Goal: Information Seeking & Learning: Learn about a topic

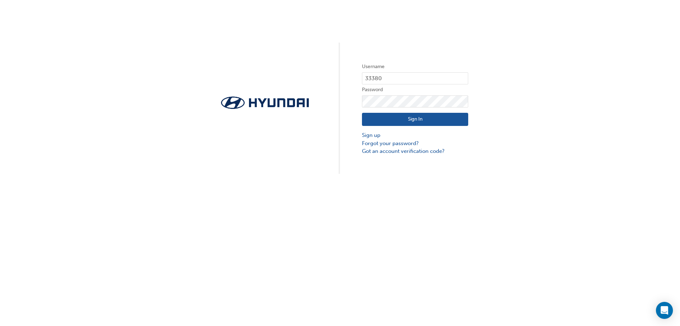
click at [399, 115] on button "Sign In" at bounding box center [415, 119] width 106 height 13
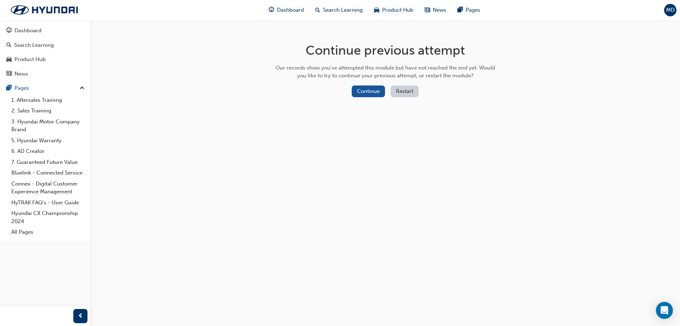
click at [404, 91] on button "Restart" at bounding box center [405, 91] width 28 height 12
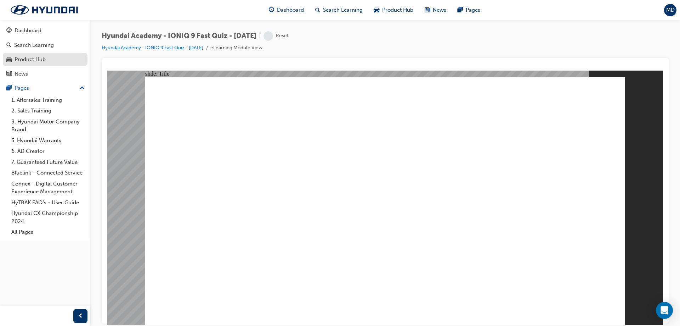
click at [35, 58] on div "Product Hub" at bounding box center [30, 59] width 31 height 8
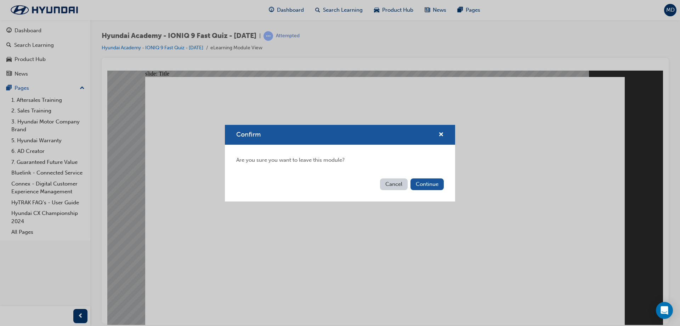
click at [400, 184] on button "Cancel" at bounding box center [394, 184] width 28 height 12
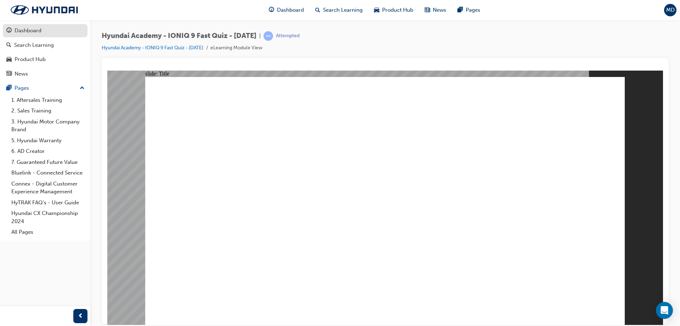
click at [29, 30] on div "Dashboard" at bounding box center [28, 31] width 27 height 8
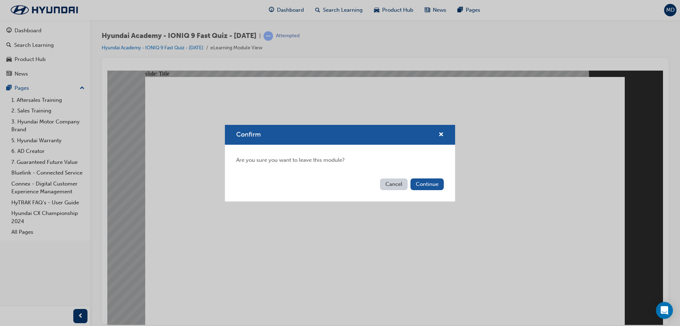
drag, startPoint x: 391, startPoint y: 185, endPoint x: 277, endPoint y: 118, distance: 131.8
click at [391, 185] on button "Cancel" at bounding box center [394, 184] width 28 height 12
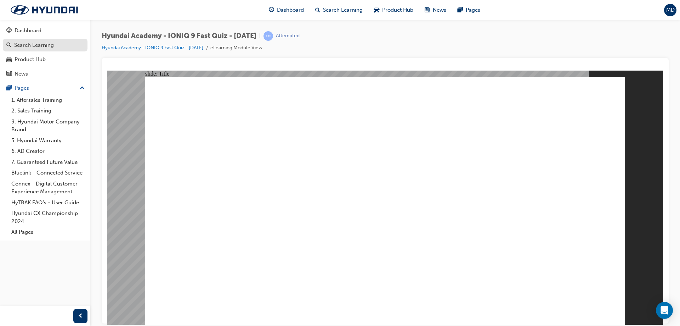
click at [24, 39] on link "Search Learning" at bounding box center [45, 45] width 85 height 13
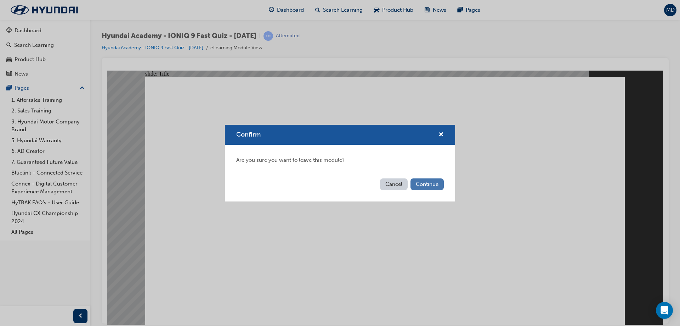
click at [418, 184] on button "Continue" at bounding box center [427, 184] width 33 height 12
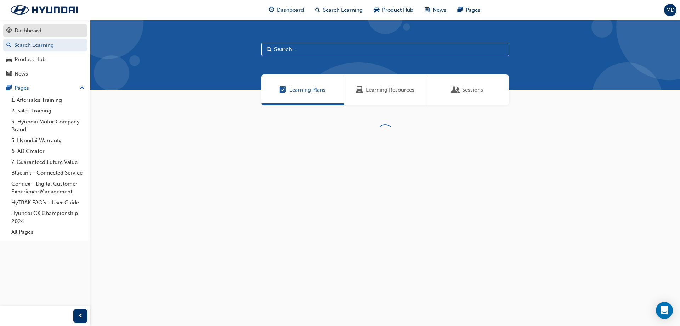
click at [32, 33] on div "Dashboard" at bounding box center [28, 31] width 27 height 8
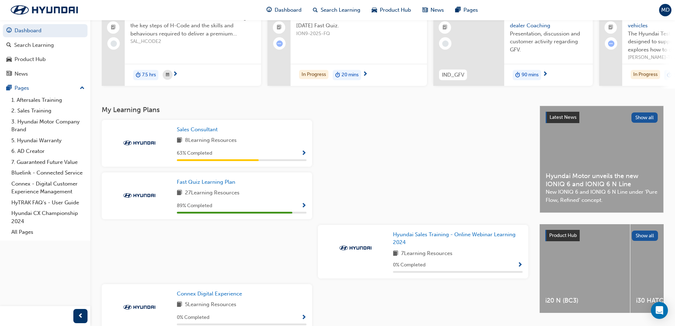
scroll to position [106, 0]
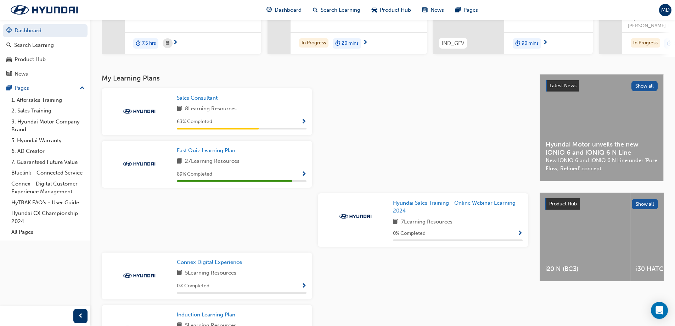
click at [286, 174] on div "89 % Completed" at bounding box center [242, 174] width 130 height 9
click at [303, 177] on span "Show Progress" at bounding box center [303, 174] width 5 height 6
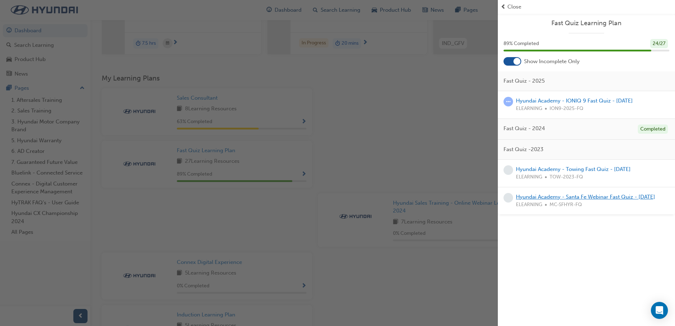
scroll to position [0, 0]
click at [543, 100] on link "Hyundai Academy - IONIQ 9 Fast Quiz - [DATE]" at bounding box center [574, 100] width 117 height 6
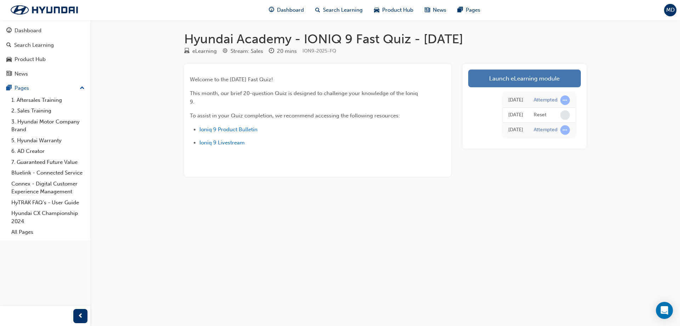
click at [556, 82] on link "Launch eLearning module" at bounding box center [524, 78] width 113 height 18
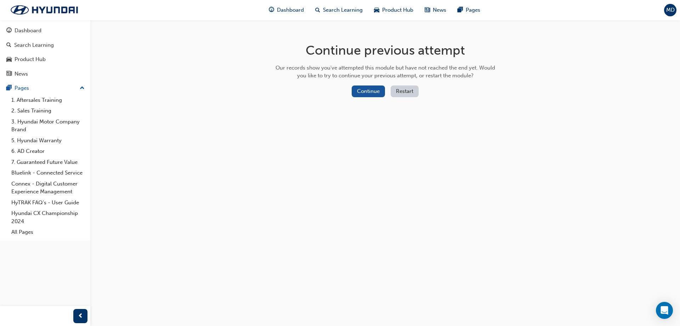
click at [404, 92] on button "Restart" at bounding box center [405, 91] width 28 height 12
